Goal: Task Accomplishment & Management: Use online tool/utility

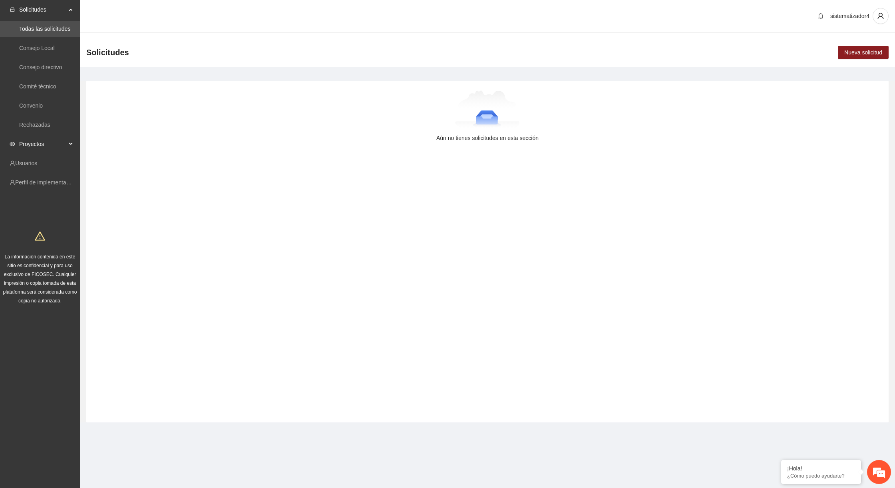
click at [69, 148] on div "Proyectos" at bounding box center [40, 144] width 80 height 16
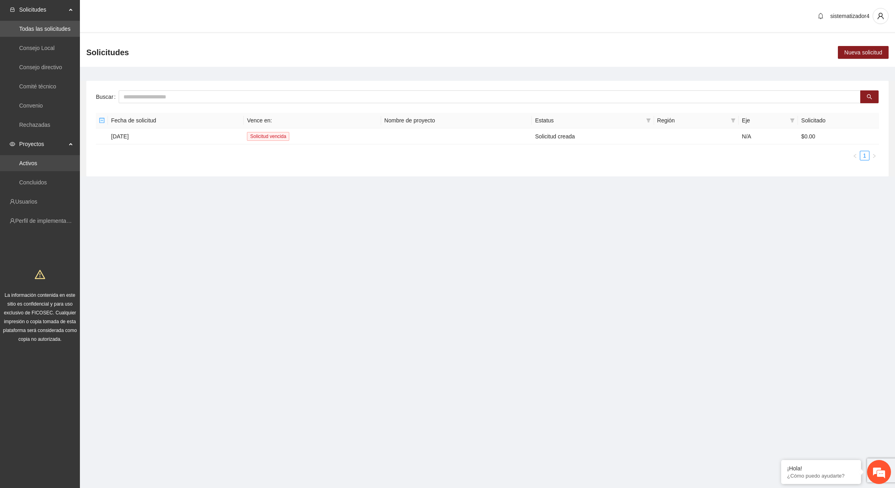
click at [37, 161] on link "Activos" at bounding box center [28, 163] width 18 height 6
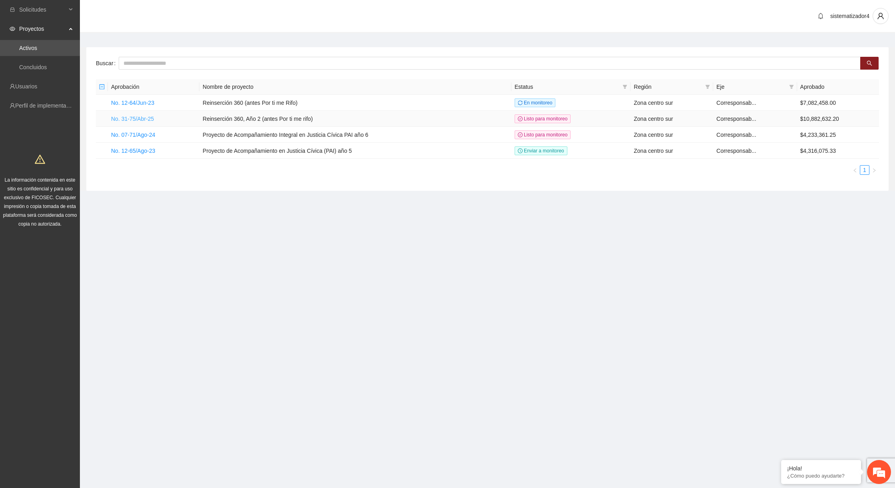
click at [144, 119] on link "No. 31-75/Abr-25" at bounding box center [132, 119] width 43 height 6
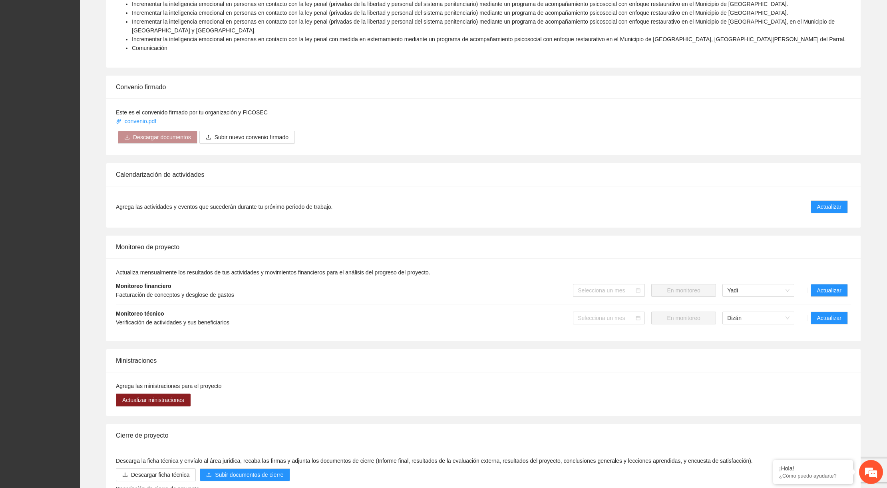
scroll to position [923, 0]
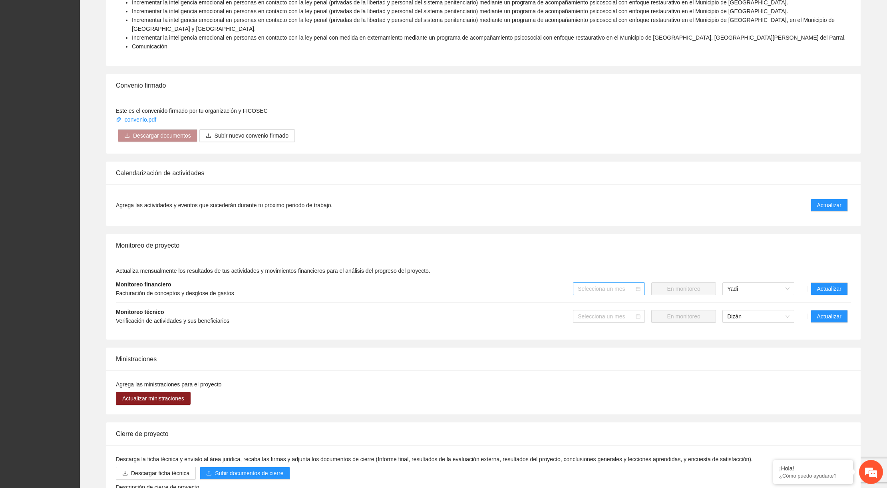
click at [629, 283] on input "search" at bounding box center [606, 289] width 57 height 12
click at [600, 315] on div "Agosto 2025" at bounding box center [609, 313] width 62 height 9
click at [677, 284] on span "Mandar a monitoreo" at bounding box center [684, 288] width 50 height 9
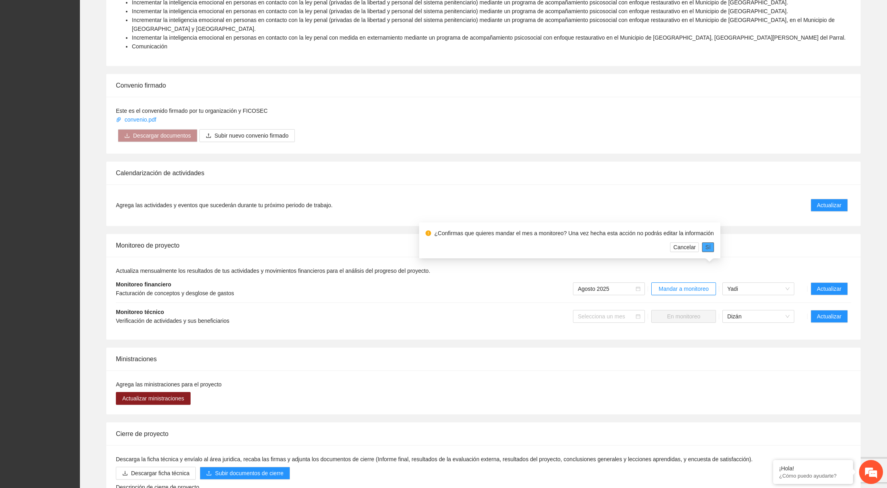
click at [706, 247] on span "Sí" at bounding box center [708, 247] width 5 height 9
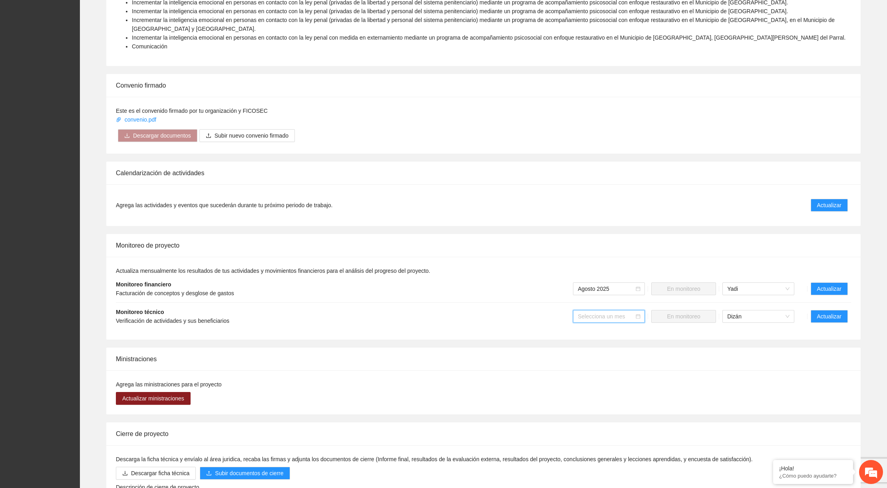
click at [616, 310] on input "search" at bounding box center [606, 316] width 57 height 12
click at [594, 340] on div "Agosto 2025" at bounding box center [609, 341] width 62 height 9
click at [663, 312] on span "Mandar a monitoreo" at bounding box center [684, 316] width 50 height 9
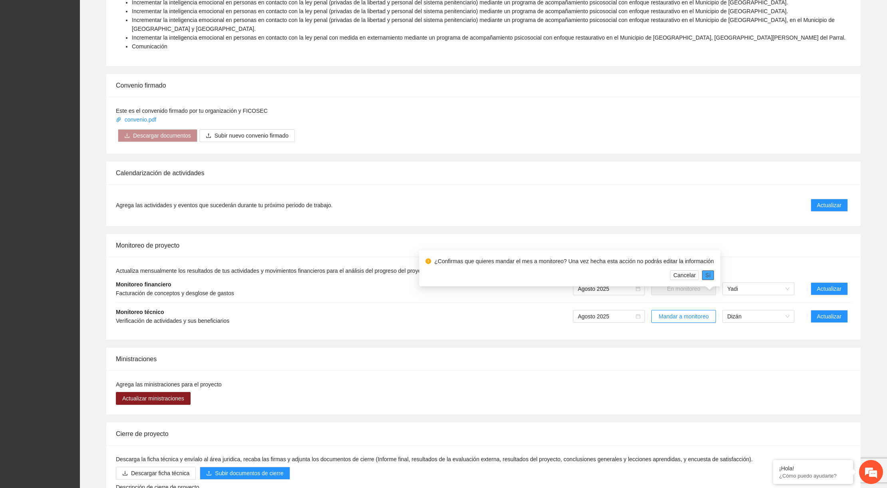
click at [707, 274] on span "Sí" at bounding box center [708, 275] width 5 height 9
